Goal: Task Accomplishment & Management: Complete application form

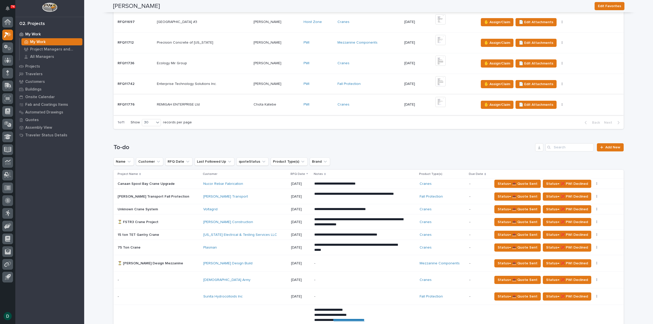
scroll to position [178, 0]
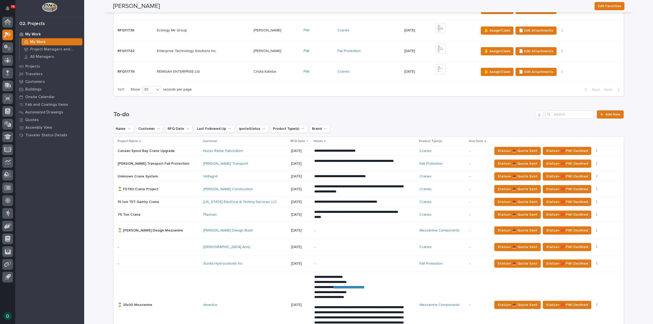
click at [175, 229] on p at bounding box center [159, 230] width 82 height 4
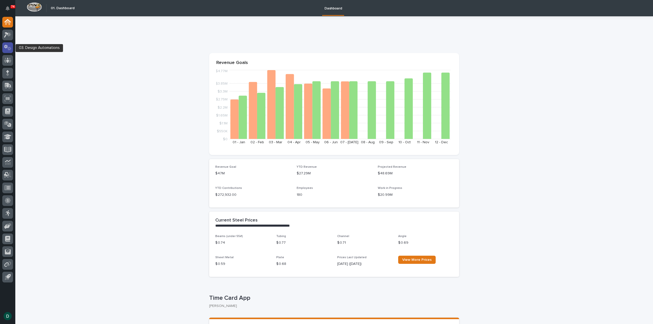
click at [9, 48] on icon at bounding box center [9, 49] width 4 height 4
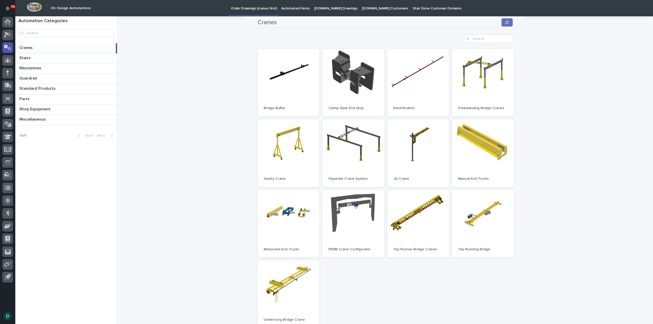
scroll to position [25, 0]
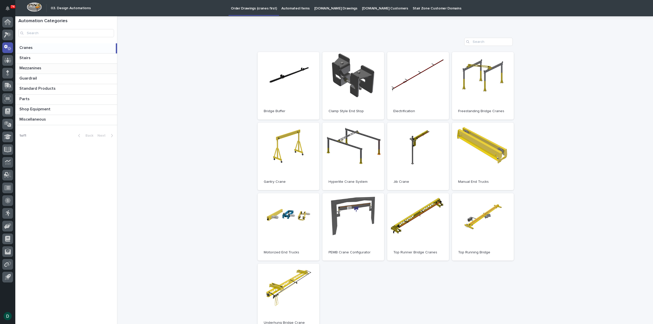
click at [43, 68] on p at bounding box center [67, 68] width 96 height 5
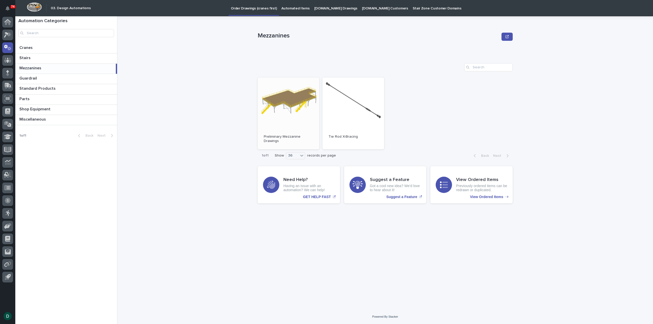
click at [267, 111] on link "Open" at bounding box center [288, 113] width 62 height 72
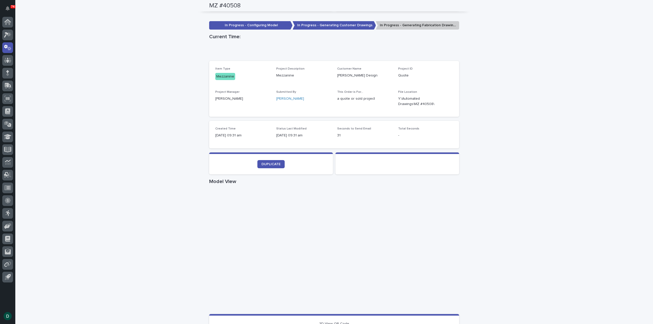
scroll to position [121, 0]
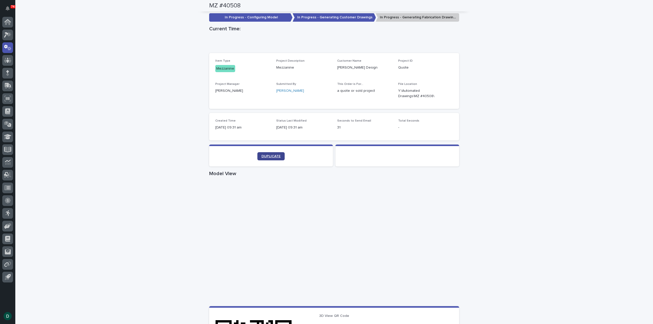
click at [271, 158] on link "DUPLICATE" at bounding box center [270, 156] width 27 height 8
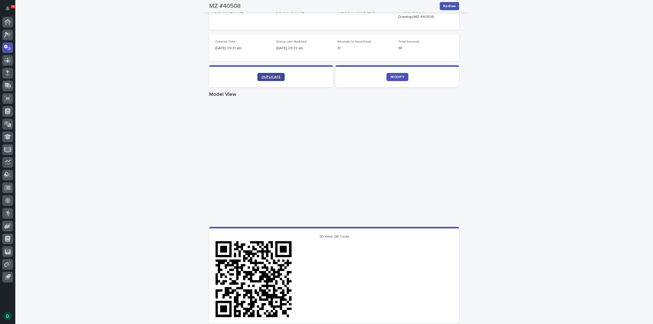
scroll to position [125, 0]
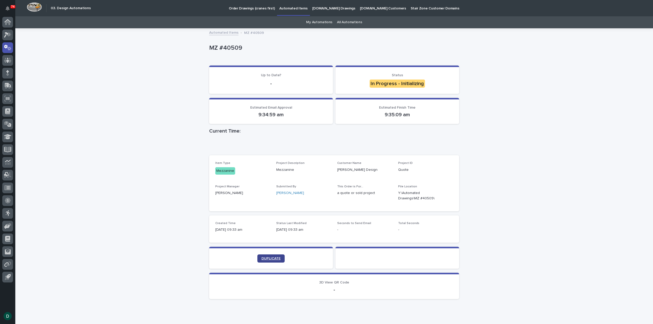
click at [268, 259] on span "DUPLICATE" at bounding box center [270, 259] width 19 height 4
click at [274, 257] on span "DUPLICATE" at bounding box center [270, 259] width 19 height 4
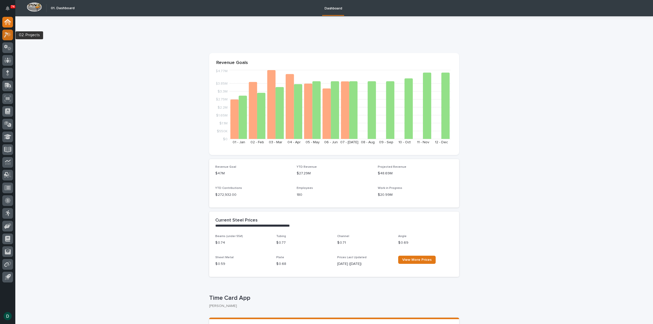
click at [12, 34] on div at bounding box center [7, 35] width 11 height 11
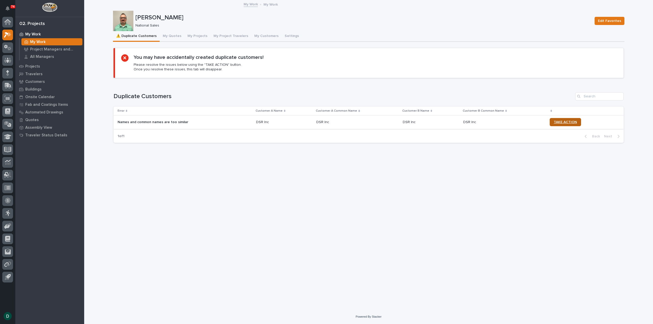
click at [555, 124] on link "TAKE ACTION" at bounding box center [564, 122] width 31 height 8
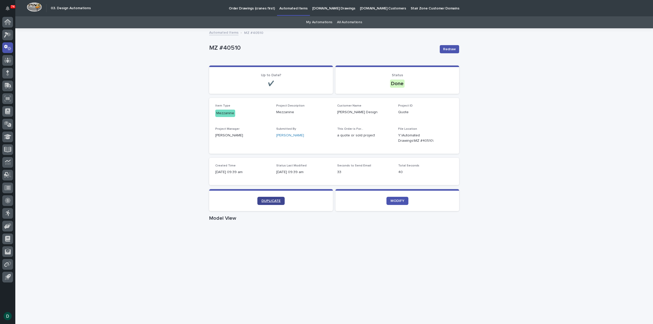
click at [270, 201] on span "DUPLICATE" at bounding box center [270, 201] width 19 height 4
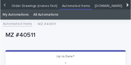
scroll to position [25, 0]
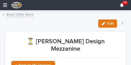
click at [70, 20] on div "Edit Status→ 📤 Quote Sent 🆕 Revise Quote 📝 Edit Description 📞 Edit Contact Info…" at bounding box center [65, 23] width 120 height 8
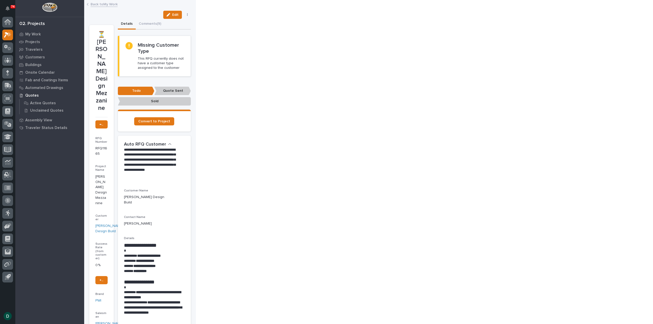
drag, startPoint x: 128, startPoint y: 0, endPoint x: 379, endPoint y: 144, distance: 289.2
click at [130, 64] on div "74 My Settings Log Out 02. Projects My Work Projects Travelers Customers Buildi…" at bounding box center [326, 162] width 653 height 324
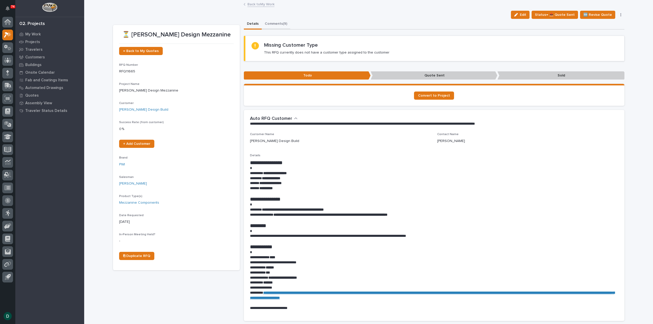
drag, startPoint x: 273, startPoint y: 22, endPoint x: 276, endPoint y: 22, distance: 2.6
click at [274, 22] on button "Comments (9)" at bounding box center [276, 24] width 29 height 11
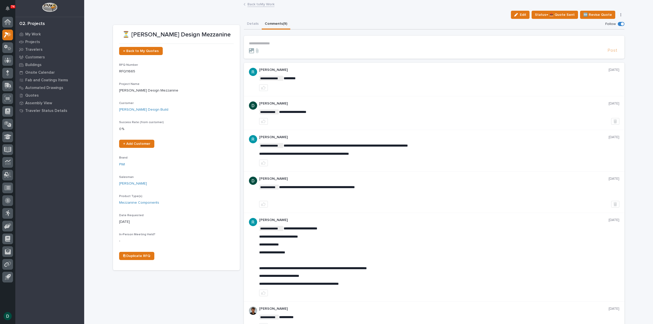
click at [257, 3] on link "Back to My Work" at bounding box center [260, 4] width 27 height 6
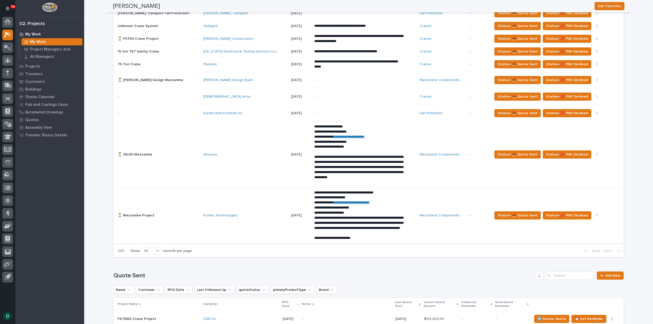
scroll to position [318, 0]
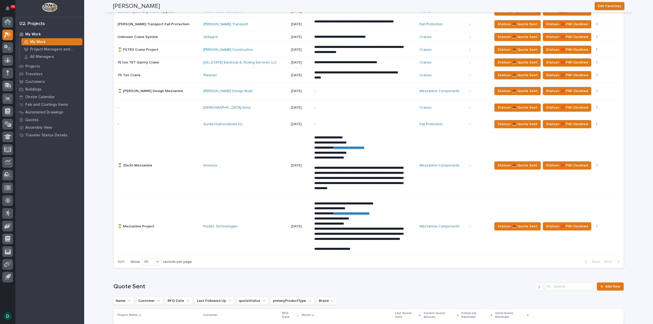
click at [233, 164] on div "Amerilux" at bounding box center [245, 165] width 84 height 4
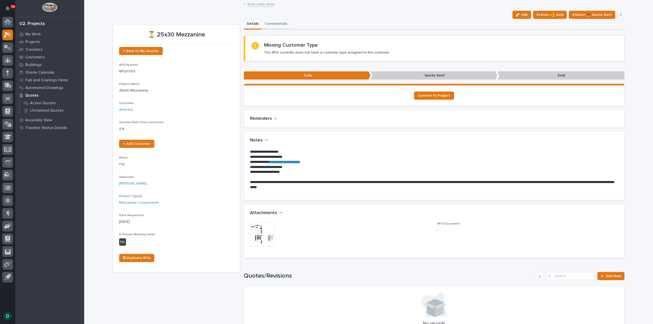
click at [276, 21] on button "Comments (4)" at bounding box center [276, 24] width 29 height 11
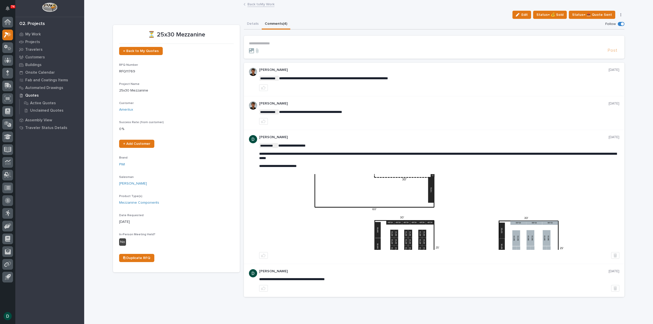
click at [282, 44] on p "**********" at bounding box center [434, 43] width 370 height 4
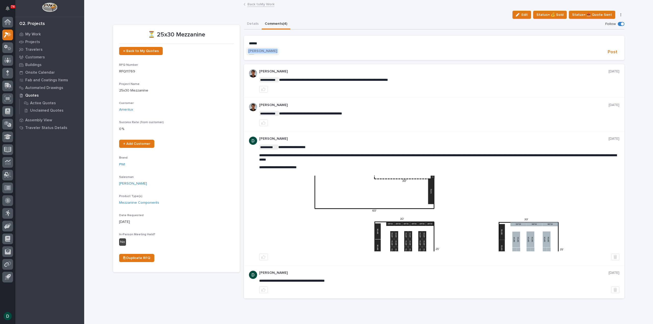
click at [254, 50] on span "Rishi Desai" at bounding box center [262, 51] width 29 height 4
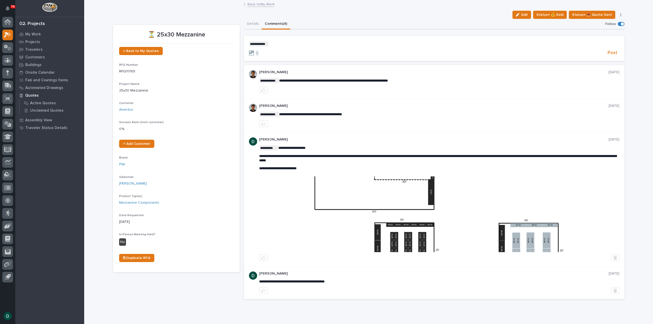
click at [279, 43] on p "**********" at bounding box center [434, 43] width 370 height 5
click at [613, 53] on span "Post" at bounding box center [612, 53] width 10 height 6
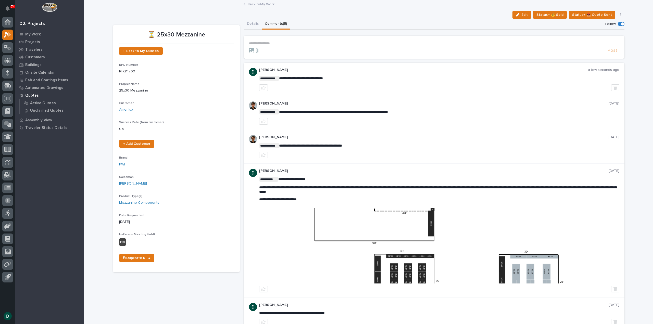
click at [258, 3] on link "Back to My Work" at bounding box center [260, 4] width 27 height 6
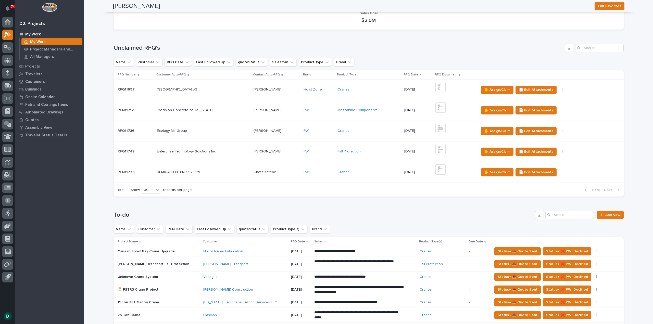
scroll to position [178, 0]
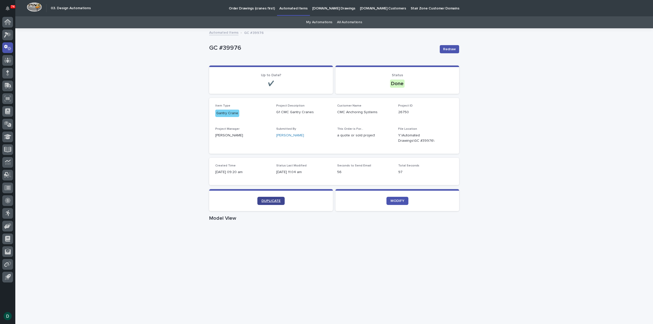
click at [271, 201] on span "DUPLICATE" at bounding box center [270, 201] width 19 height 4
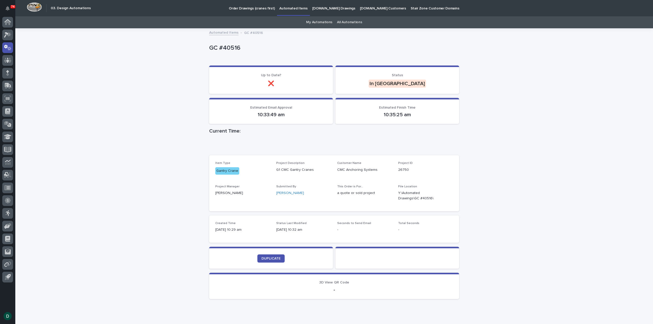
click at [119, 216] on div "Loading... Saving… Loading... Saving… GC #40516 GC #40516 Sorry, there was an e…" at bounding box center [333, 179] width 637 height 300
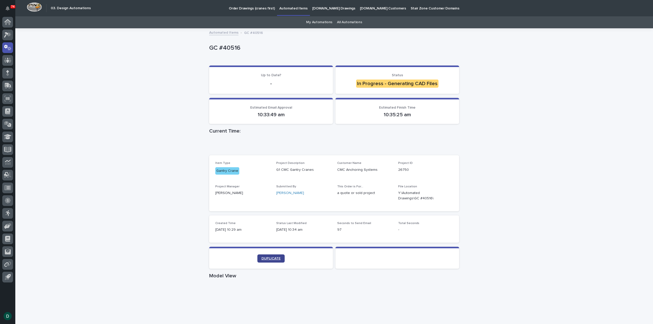
click at [271, 259] on span "DUPLICATE" at bounding box center [270, 259] width 19 height 4
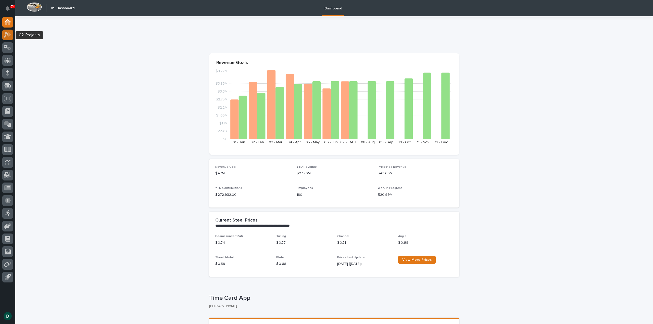
click at [11, 34] on icon at bounding box center [9, 34] width 4 height 5
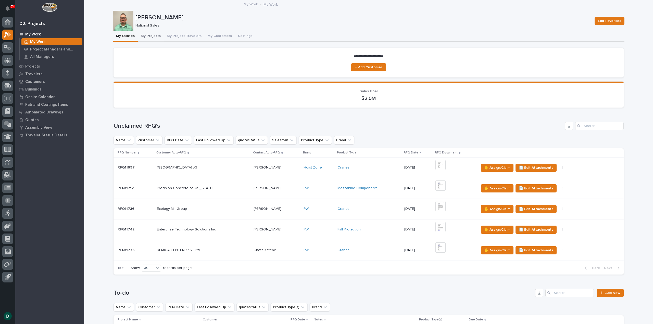
click at [148, 34] on button "My Projects" at bounding box center [151, 36] width 26 height 11
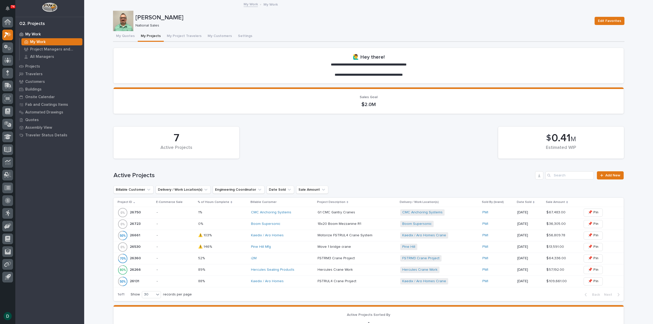
click at [177, 214] on p "-" at bounding box center [175, 212] width 37 height 4
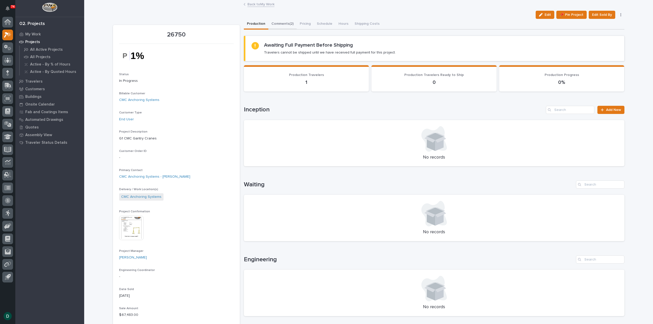
click at [286, 23] on button "Comments (2)" at bounding box center [282, 24] width 28 height 11
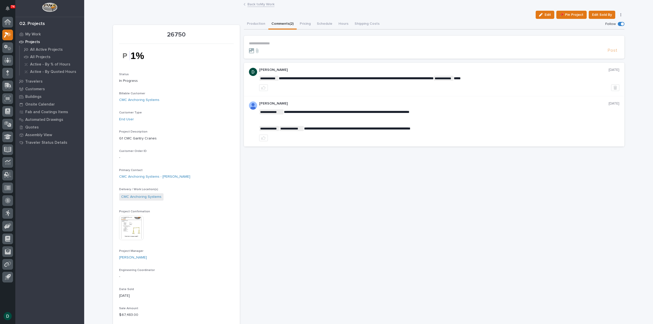
click at [314, 92] on div "**********" at bounding box center [434, 80] width 380 height 34
click at [321, 62] on div "**********" at bounding box center [434, 91] width 380 height 111
click at [325, 53] on div at bounding box center [427, 50] width 356 height 5
click at [261, 22] on button "Production" at bounding box center [256, 24] width 24 height 11
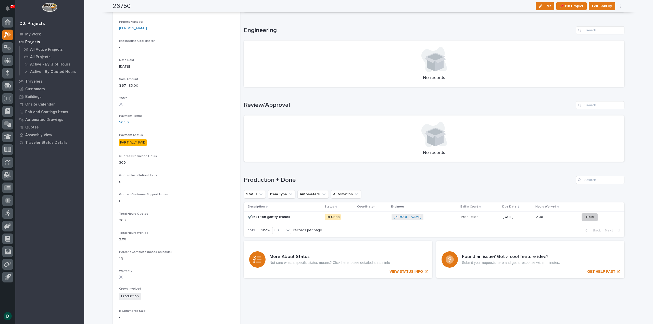
scroll to position [229, 0]
click at [229, 136] on p "Payment Status" at bounding box center [176, 135] width 114 height 4
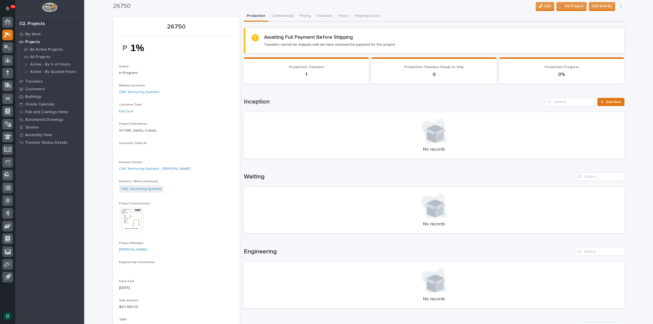
scroll to position [0, 0]
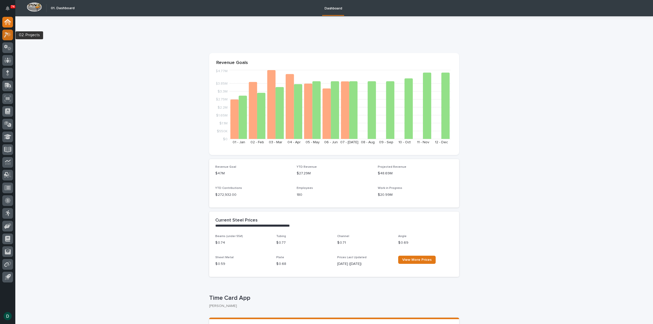
click at [6, 37] on icon at bounding box center [7, 35] width 7 height 6
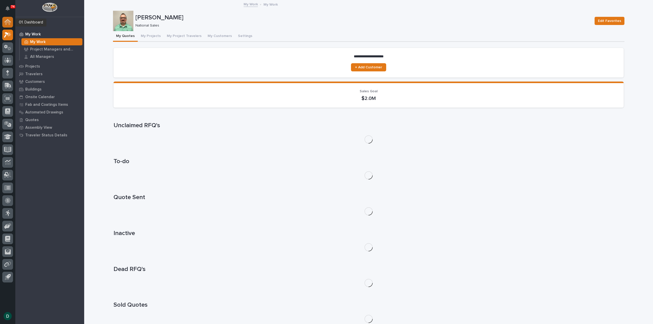
click at [6, 20] on icon at bounding box center [7, 22] width 7 height 6
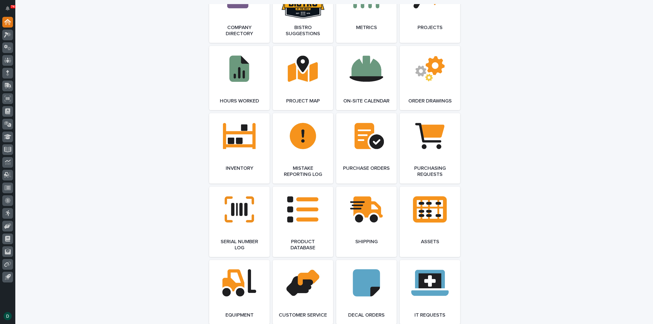
scroll to position [408, 0]
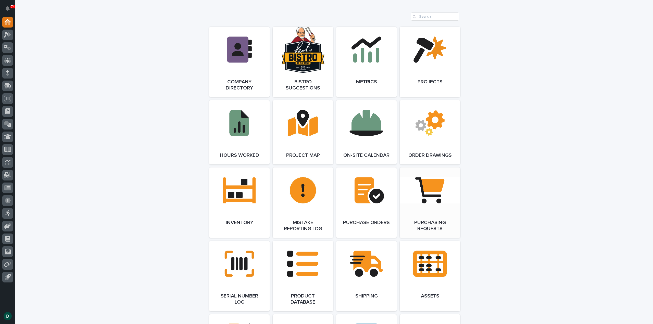
click at [428, 210] on link "Open Link" at bounding box center [429, 202] width 60 height 70
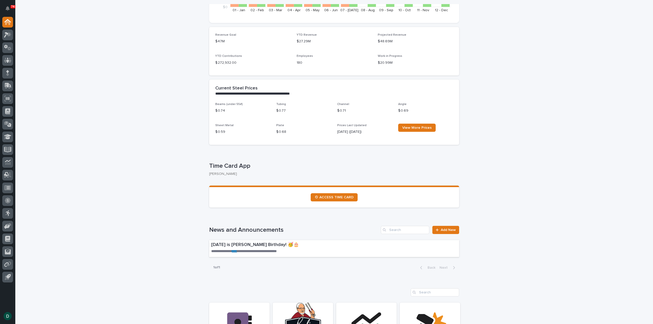
scroll to position [102, 0]
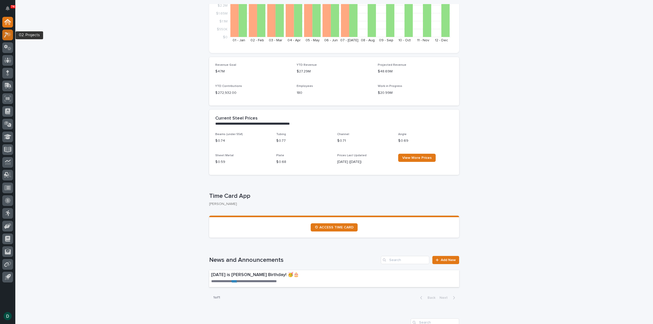
click at [10, 34] on icon at bounding box center [9, 34] width 4 height 5
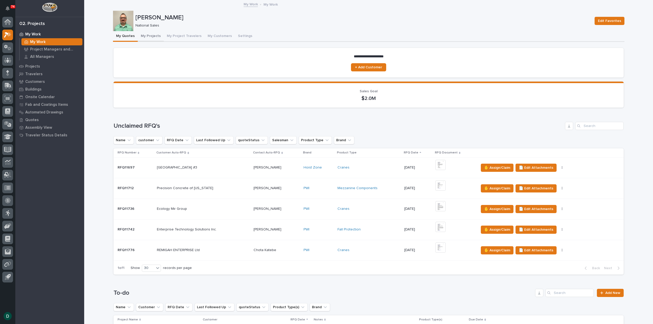
click at [152, 35] on button "My Projects" at bounding box center [151, 36] width 26 height 11
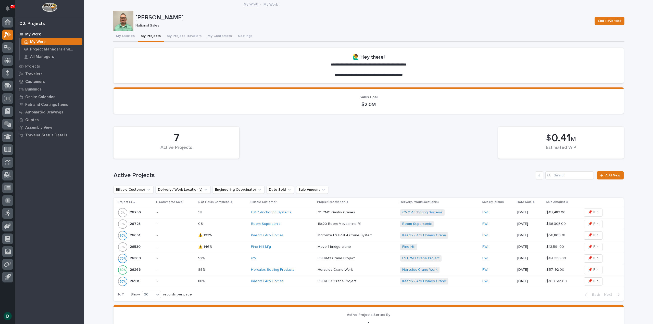
click at [186, 213] on p "-" at bounding box center [175, 212] width 37 height 4
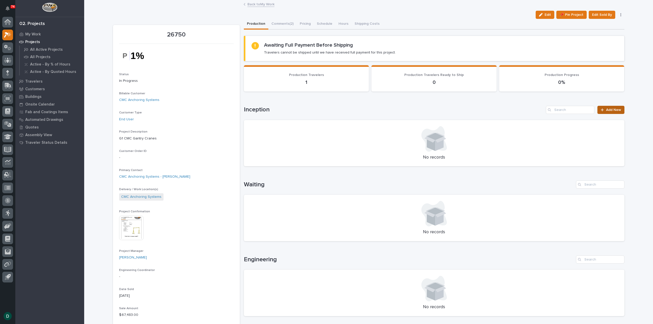
click at [611, 108] on span "Add New" at bounding box center [613, 110] width 15 height 4
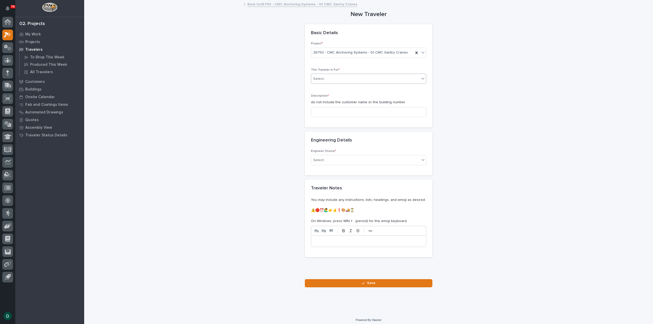
click at [353, 79] on div "Select..." at bounding box center [365, 79] width 108 height 8
click at [347, 89] on div "Production" at bounding box center [366, 88] width 115 height 9
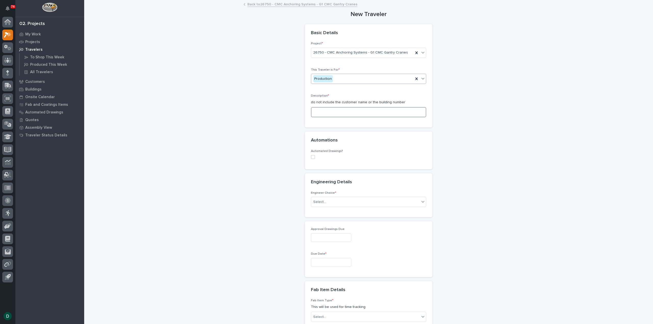
click at [350, 114] on input at bounding box center [368, 112] width 115 height 10
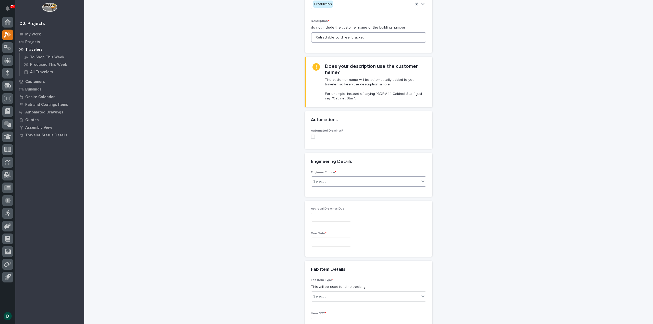
scroll to position [76, 0]
type input "Retractable cord reel bracket"
click at [346, 180] on div "Select..." at bounding box center [365, 180] width 108 height 8
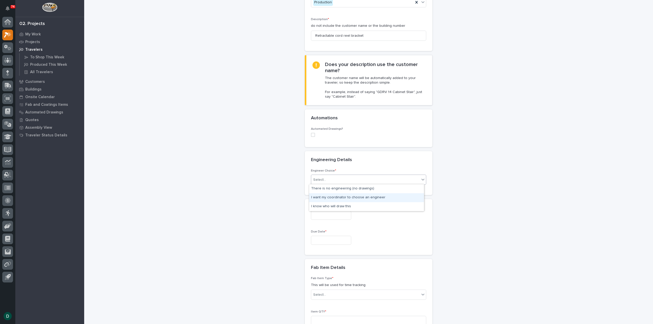
click at [374, 197] on div "I want my coordinator to choose an engineer" at bounding box center [366, 197] width 115 height 9
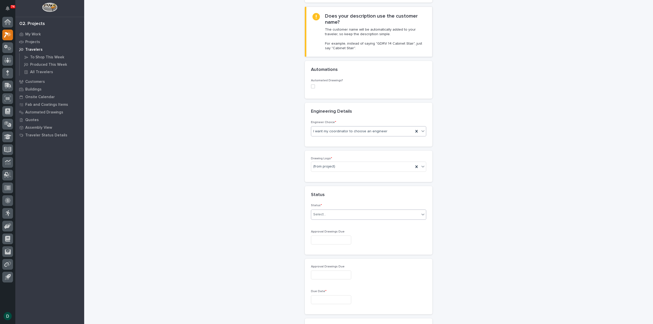
scroll to position [130, 0]
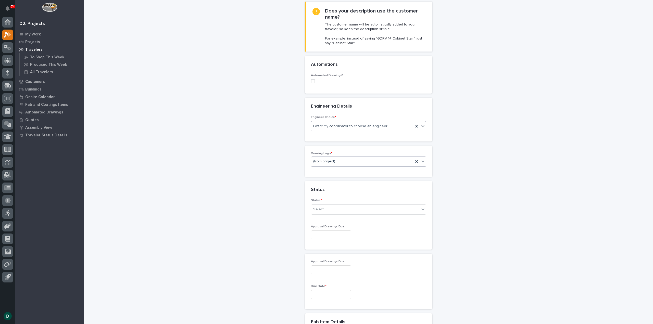
click at [360, 162] on div "(from project)" at bounding box center [362, 161] width 102 height 8
drag, startPoint x: 329, startPoint y: 189, endPoint x: 336, endPoint y: 186, distance: 8.1
click at [329, 189] on div "PWI" at bounding box center [366, 188] width 115 height 9
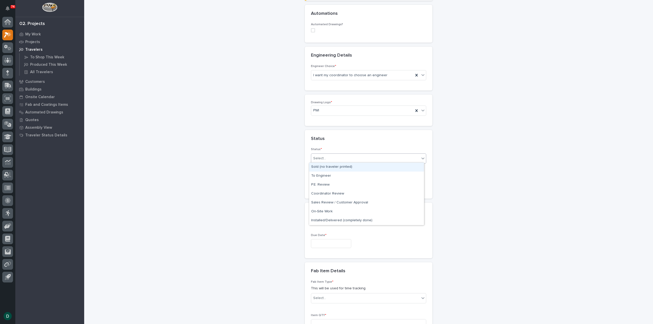
click at [325, 157] on div "Select..." at bounding box center [365, 158] width 108 height 8
click at [356, 175] on div "To Engineer" at bounding box center [366, 176] width 115 height 9
click at [335, 181] on input "text" at bounding box center [331, 183] width 40 height 9
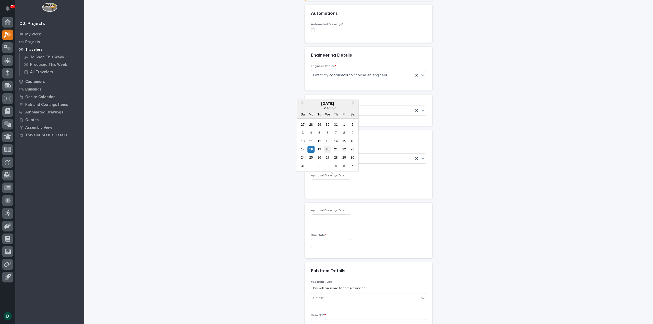
click at [329, 150] on div "20" at bounding box center [327, 149] width 7 height 7
type input "**********"
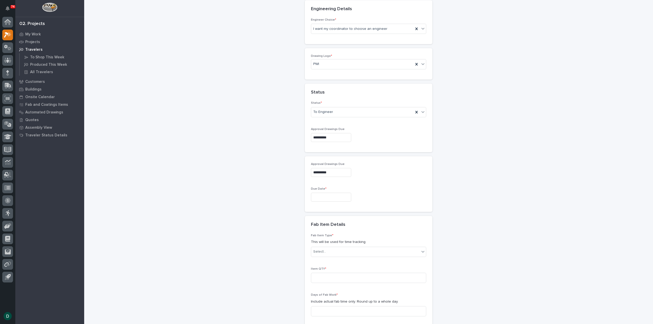
scroll to position [232, 0]
click at [340, 189] on input "text" at bounding box center [331, 192] width 40 height 9
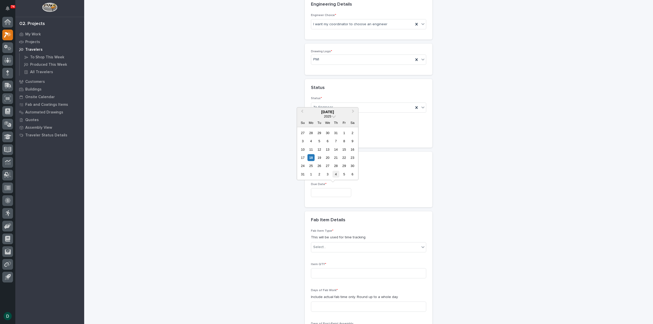
click at [337, 173] on div "4" at bounding box center [335, 174] width 7 height 7
type input "**********"
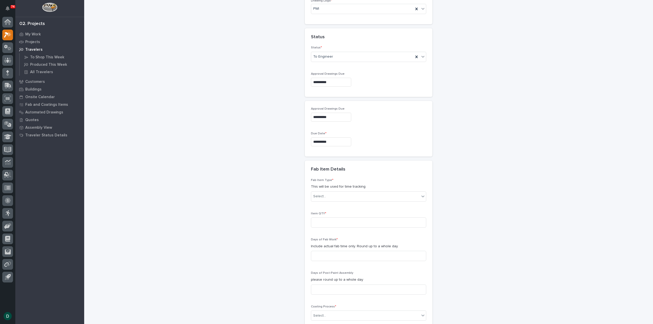
scroll to position [283, 0]
click at [346, 192] on div "Select..." at bounding box center [365, 196] width 108 height 8
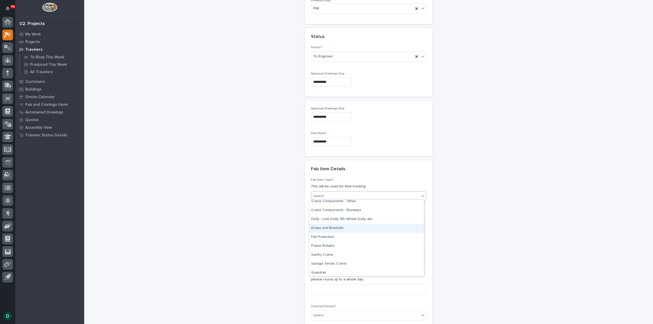
click at [354, 226] on div "Drops and Brackets" at bounding box center [366, 228] width 115 height 9
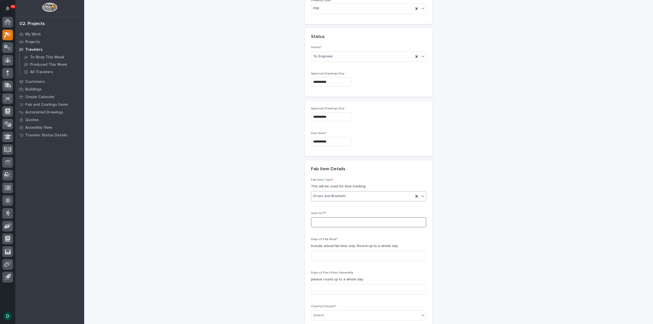
click at [342, 220] on input at bounding box center [368, 222] width 115 height 10
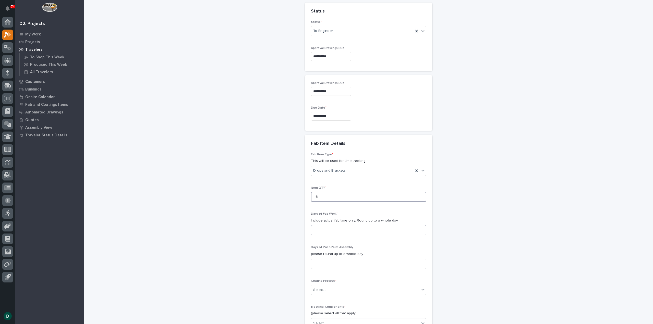
type input "6"
click at [338, 229] on input at bounding box center [368, 230] width 115 height 10
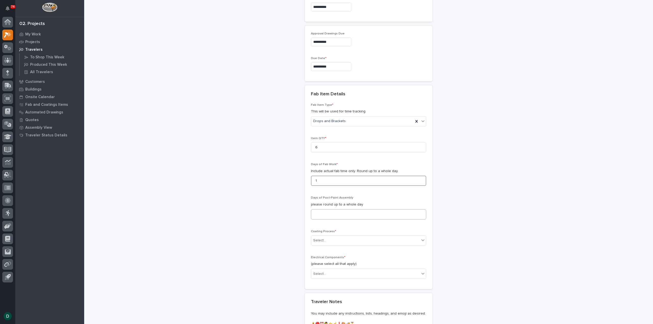
scroll to position [359, 0]
type input "1"
click at [341, 212] on input at bounding box center [368, 213] width 115 height 10
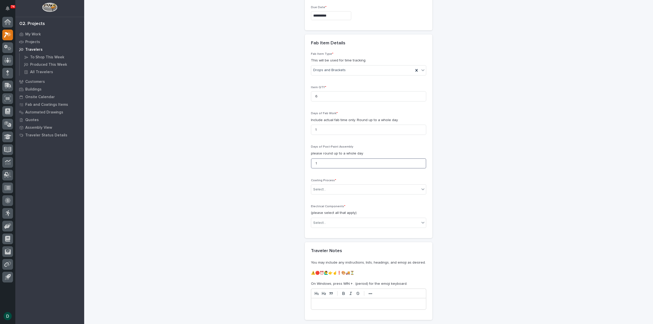
scroll to position [410, 0]
type input "1"
click at [339, 187] on div "Select..." at bounding box center [365, 188] width 108 height 8
click at [338, 206] on div "In-House Paint/Powder" at bounding box center [366, 204] width 115 height 9
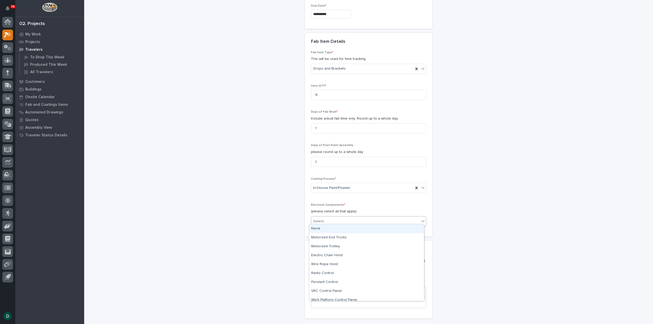
click at [339, 218] on div "Select..." at bounding box center [365, 221] width 108 height 8
click at [341, 229] on div "None" at bounding box center [366, 228] width 115 height 9
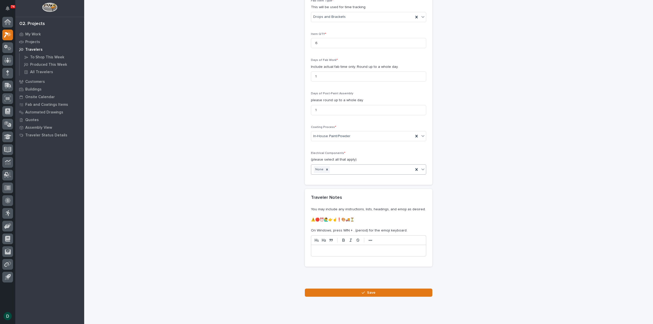
scroll to position [472, 0]
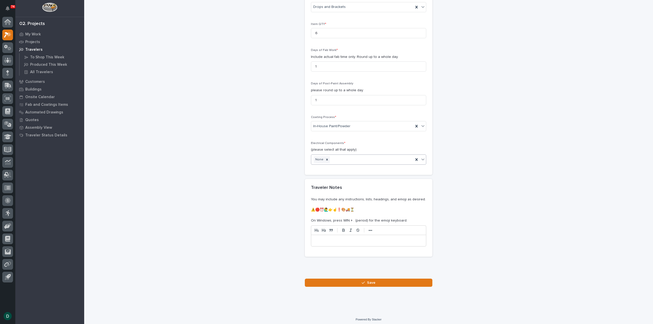
click at [343, 239] on p at bounding box center [368, 240] width 107 height 5
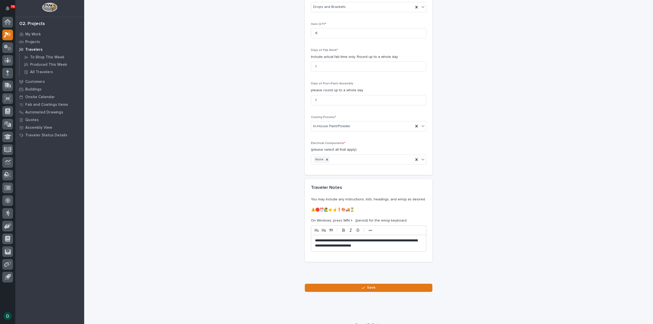
click at [397, 245] on p "**********" at bounding box center [368, 243] width 107 height 10
click at [367, 285] on span "Save" at bounding box center [371, 287] width 8 height 5
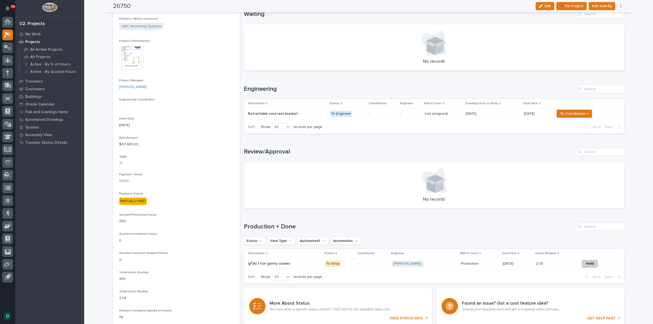
scroll to position [127, 0]
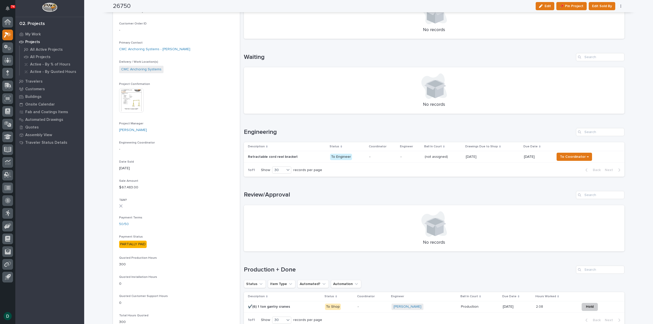
click at [311, 157] on p at bounding box center [287, 157] width 78 height 4
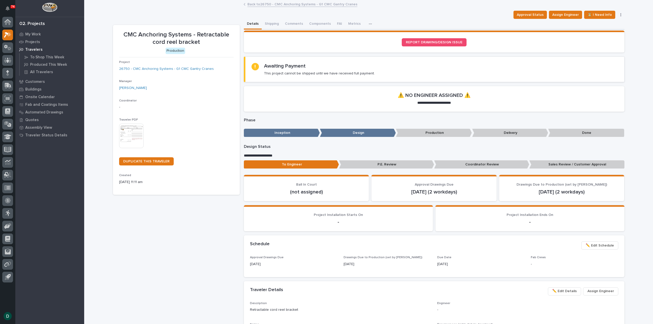
click at [134, 136] on img at bounding box center [131, 136] width 24 height 24
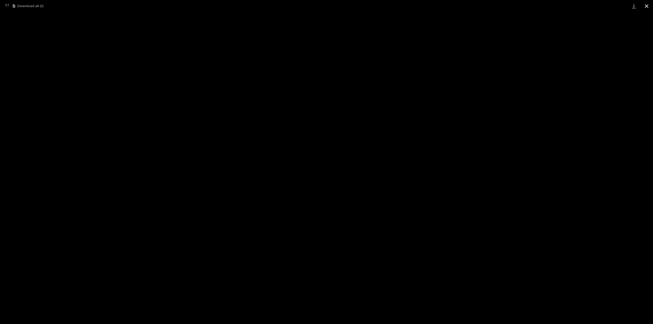
click at [648, 6] on button "Close gallery" at bounding box center [646, 6] width 13 height 12
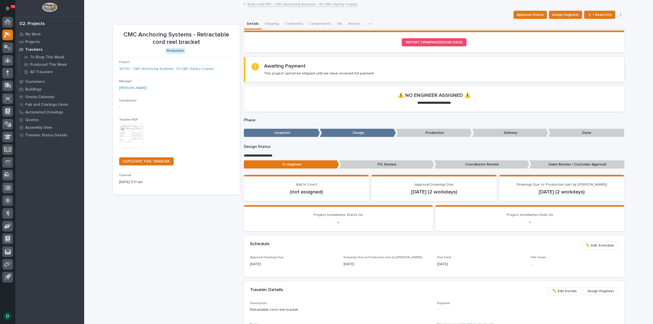
click at [263, 3] on link "Back to 26750 - CMC Anchoring Systems - G1 CMC Gantry Cranes" at bounding box center [302, 4] width 110 height 6
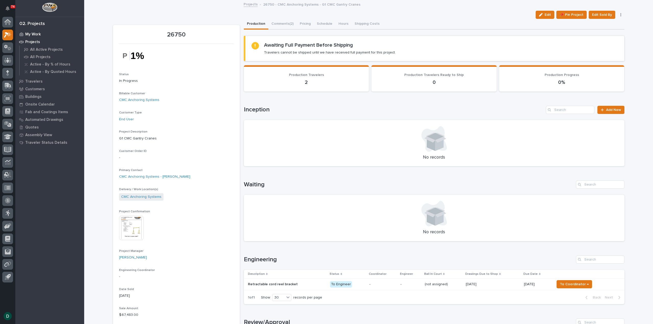
click at [33, 31] on div "My Work" at bounding box center [50, 34] width 66 height 7
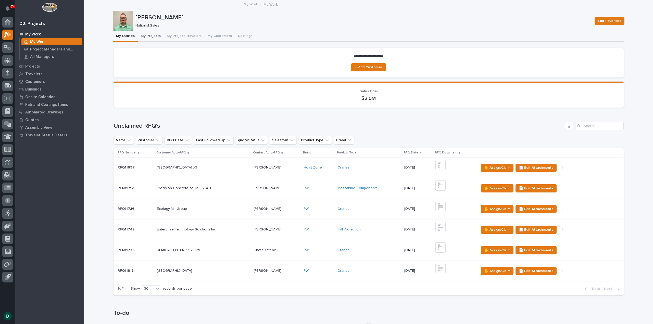
click at [147, 34] on button "My Projects" at bounding box center [151, 36] width 26 height 11
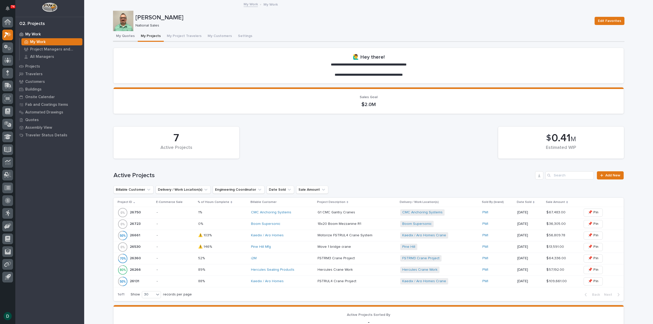
click at [126, 36] on button "My Quotes" at bounding box center [125, 36] width 25 height 11
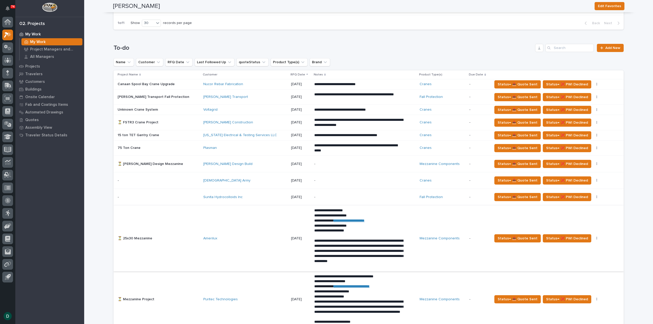
scroll to position [255, 0]
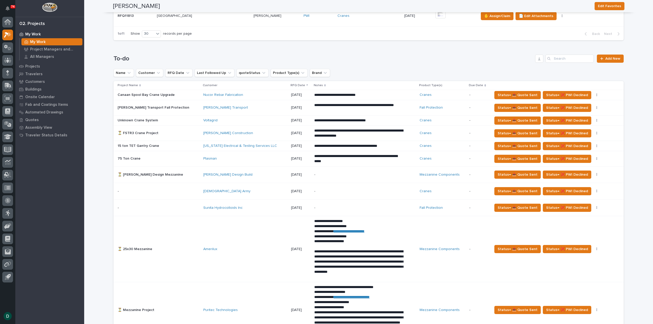
click at [180, 132] on p at bounding box center [159, 133] width 82 height 4
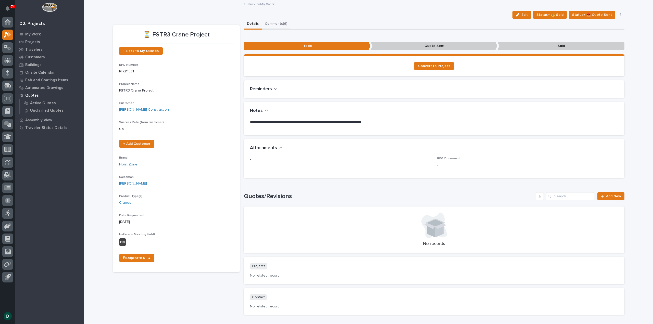
click at [277, 24] on button "Comments (6)" at bounding box center [276, 24] width 29 height 11
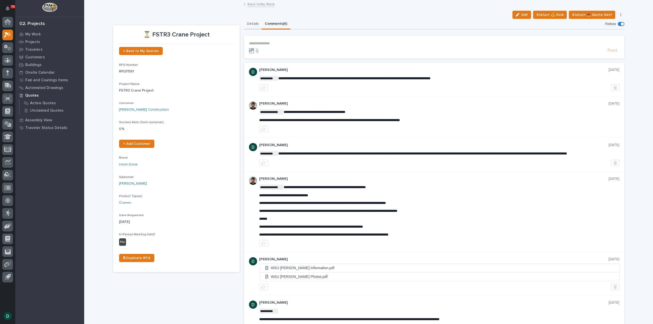
click at [248, 23] on button "Details" at bounding box center [253, 24] width 18 height 11
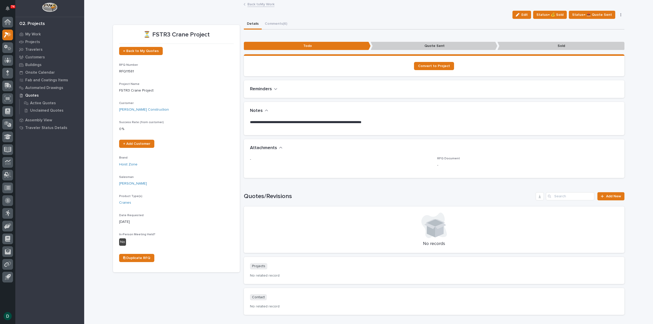
click at [254, 4] on link "Back to My Work" at bounding box center [260, 4] width 27 height 6
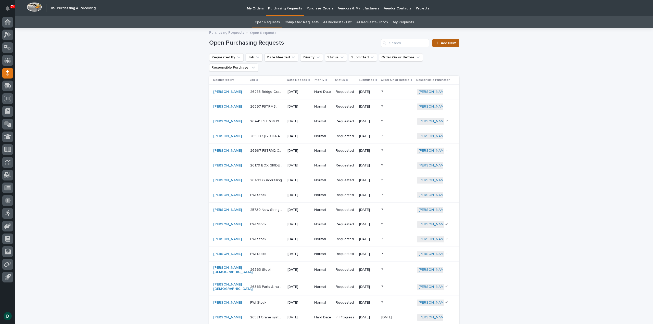
click at [448, 43] on span "Add New" at bounding box center [447, 43] width 15 height 4
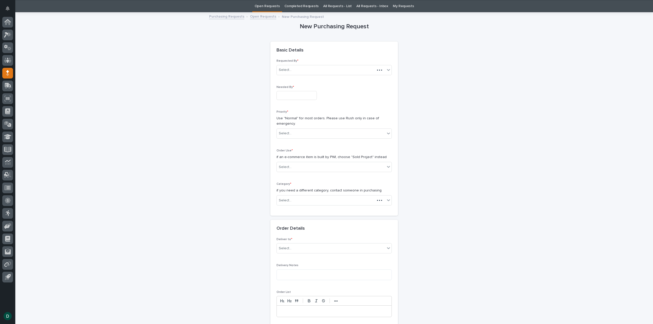
scroll to position [16, 0]
click at [297, 96] on input "text" at bounding box center [296, 95] width 40 height 9
click at [311, 60] on div "22" at bounding box center [309, 61] width 7 height 7
type input "**********"
click at [307, 135] on div "Select..." at bounding box center [331, 133] width 108 height 8
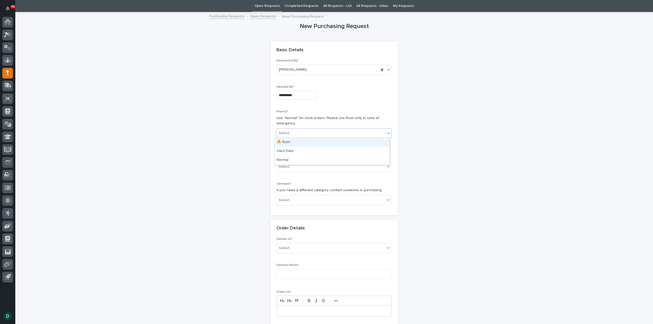
click at [304, 141] on div "🔥 Rush" at bounding box center [332, 142] width 115 height 9
click at [297, 168] on div "Select..." at bounding box center [331, 167] width 108 height 8
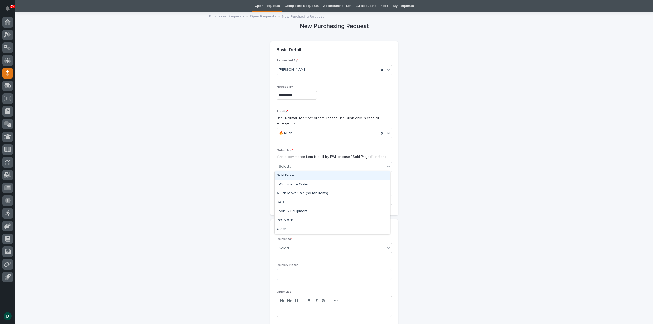
click at [311, 177] on div "Sold Project" at bounding box center [332, 175] width 115 height 9
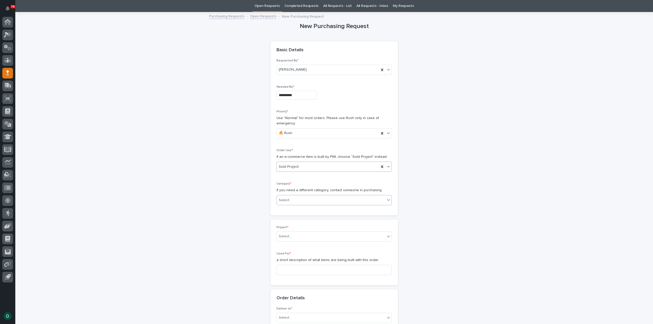
click at [305, 200] on div "Select..." at bounding box center [331, 200] width 108 height 8
click at [312, 250] on div "Parts & Hardware" at bounding box center [332, 249] width 115 height 9
click at [304, 237] on div "Select..." at bounding box center [331, 236] width 108 height 8
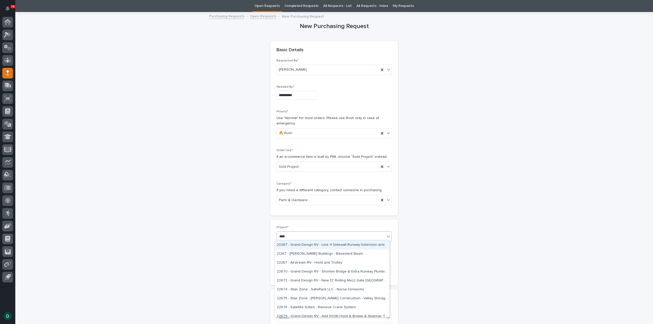
type input "*****"
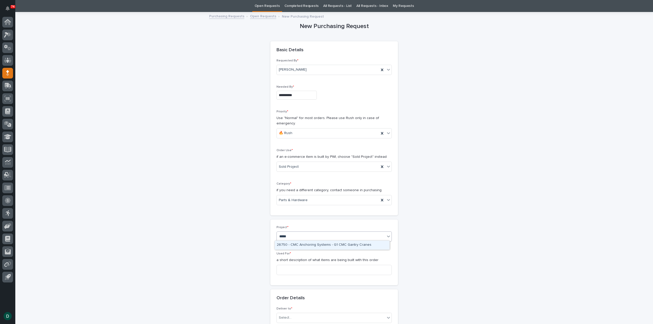
click at [330, 244] on div "26750 - CMC Anchoring Systems - G1 CMC Gantry Cranes" at bounding box center [332, 245] width 115 height 9
click at [295, 271] on input at bounding box center [333, 270] width 115 height 10
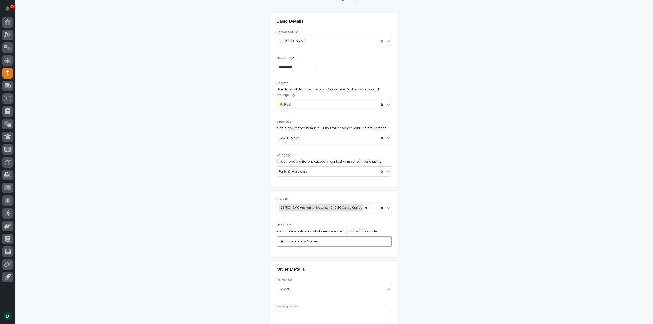
scroll to position [93, 0]
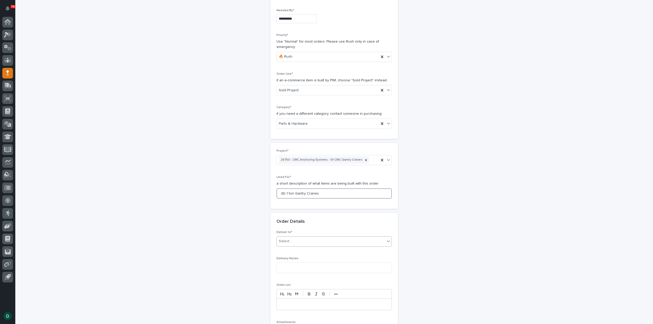
type input "(6) 1 ton Gantry Cranes"
click at [293, 239] on div "Select..." at bounding box center [331, 241] width 108 height 8
click at [292, 251] on div "PWI" at bounding box center [332, 249] width 115 height 9
click at [300, 264] on textarea at bounding box center [333, 267] width 115 height 11
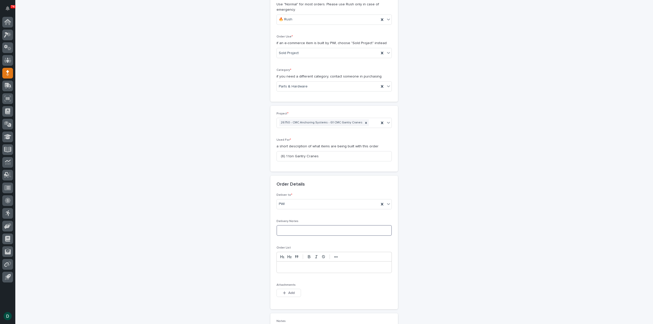
scroll to position [169, 0]
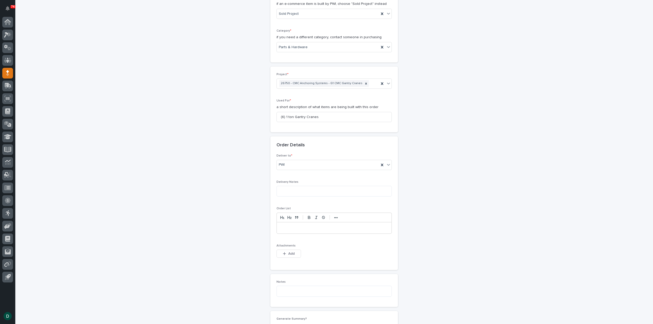
click at [293, 222] on div at bounding box center [334, 227] width 115 height 11
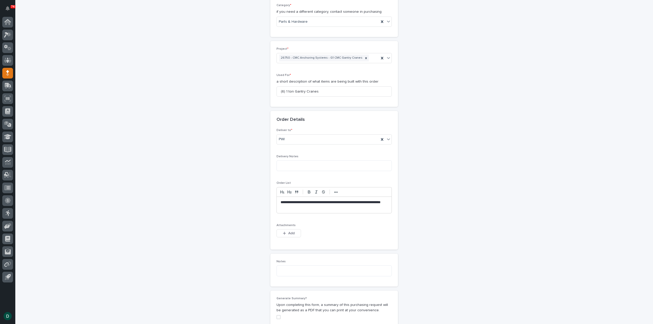
scroll to position [271, 0]
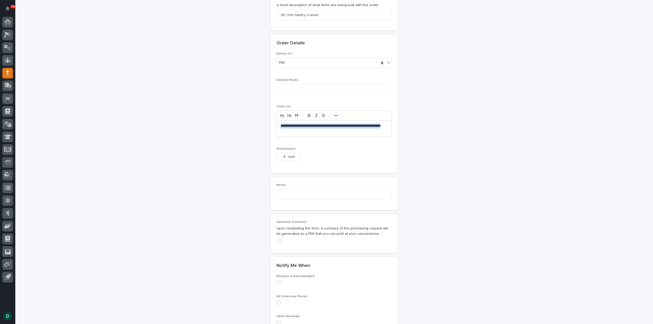
drag, startPoint x: 295, startPoint y: 131, endPoint x: 265, endPoint y: 123, distance: 31.3
click at [265, 123] on div "**********" at bounding box center [334, 52] width 250 height 589
copy p "**********"
click at [305, 191] on textarea at bounding box center [333, 194] width 115 height 11
paste textarea "**********"
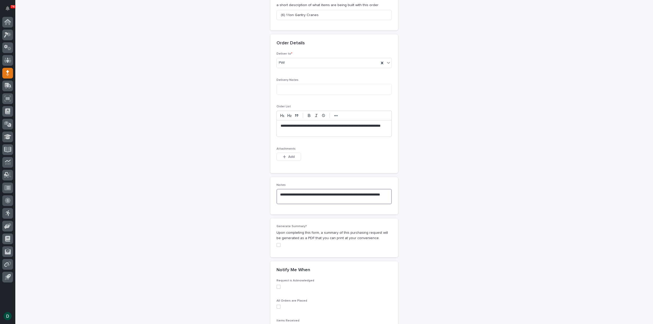
click at [278, 243] on span at bounding box center [278, 245] width 4 height 4
type textarea "**********"
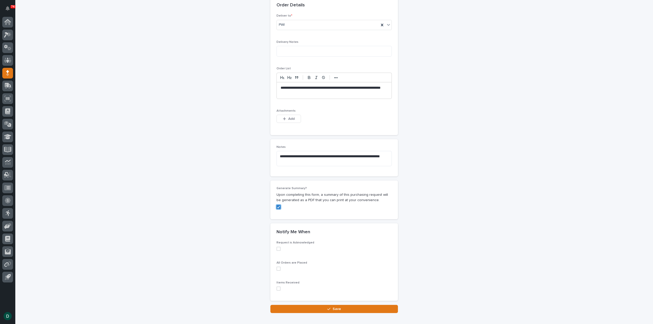
scroll to position [336, 0]
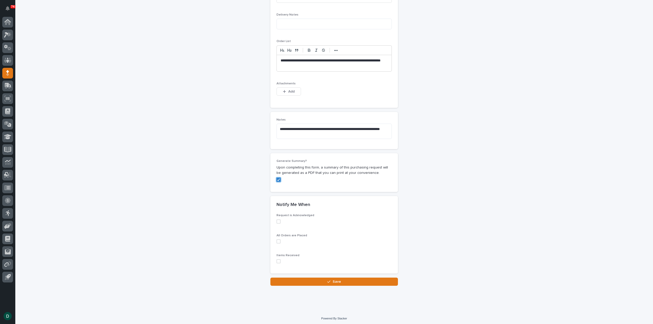
click at [277, 221] on span at bounding box center [278, 221] width 4 height 4
click at [277, 239] on span at bounding box center [278, 241] width 4 height 4
drag, startPoint x: 277, startPoint y: 259, endPoint x: 352, endPoint y: 213, distance: 88.2
click at [277, 259] on span at bounding box center [278, 261] width 4 height 4
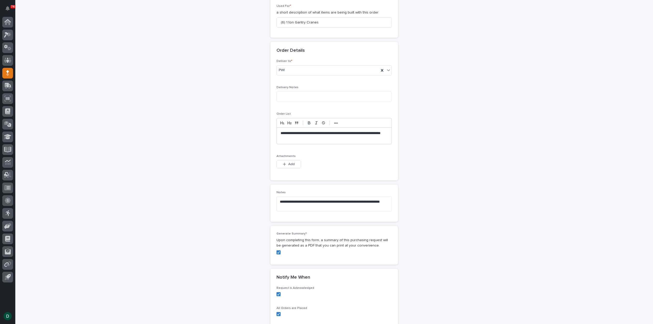
scroll to position [306, 0]
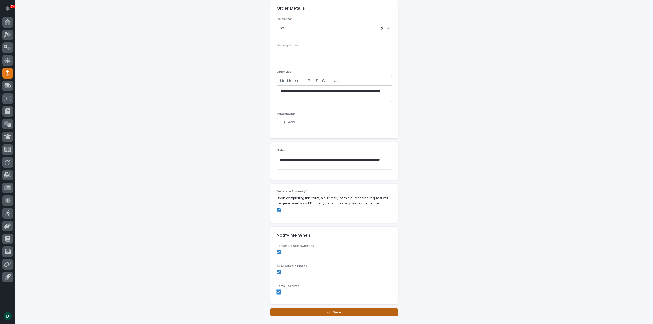
click at [340, 310] on button "Save" at bounding box center [333, 312] width 127 height 8
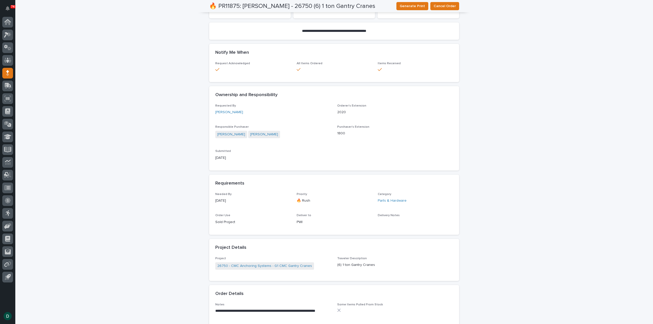
scroll to position [153, 0]
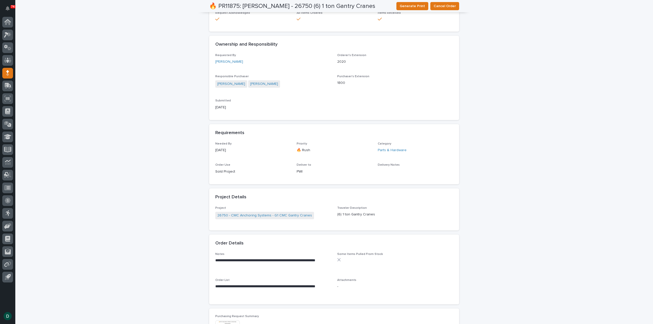
click at [170, 105] on div "**********" at bounding box center [333, 165] width 637 height 578
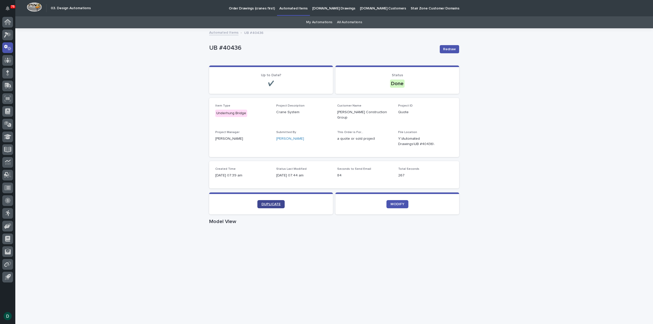
click at [272, 202] on span "DUPLICATE" at bounding box center [270, 204] width 19 height 4
